Goal: Information Seeking & Learning: Find specific fact

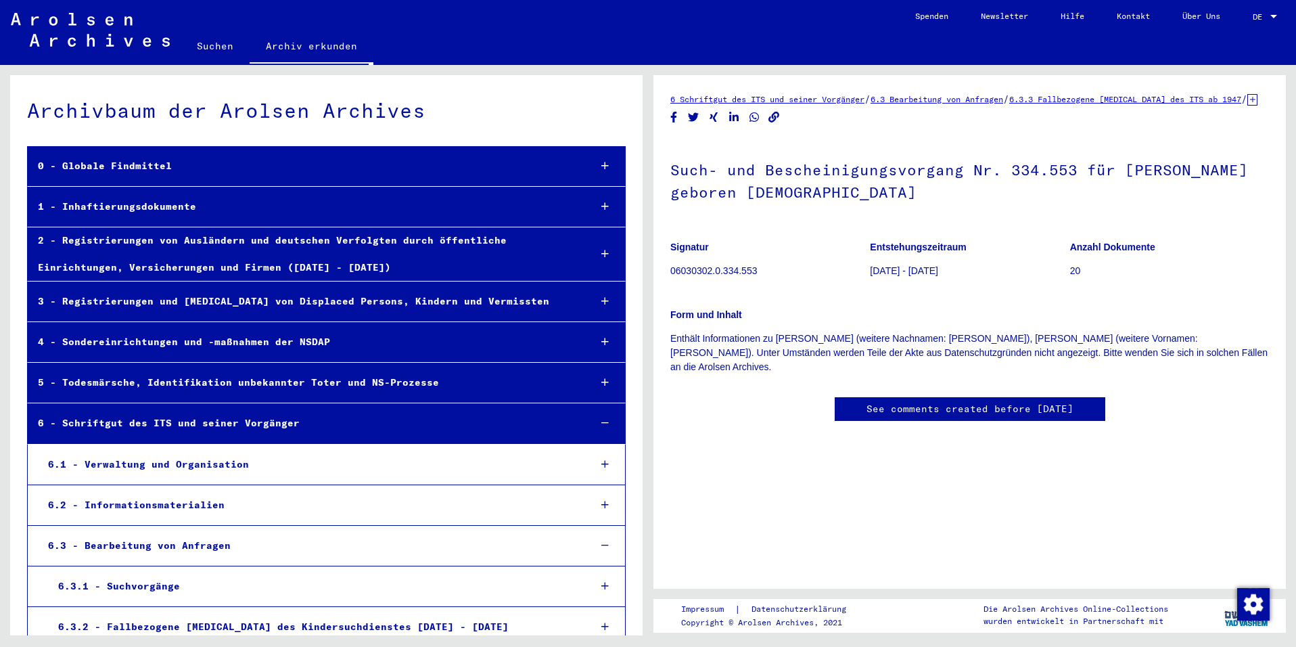
scroll to position [13247, 0]
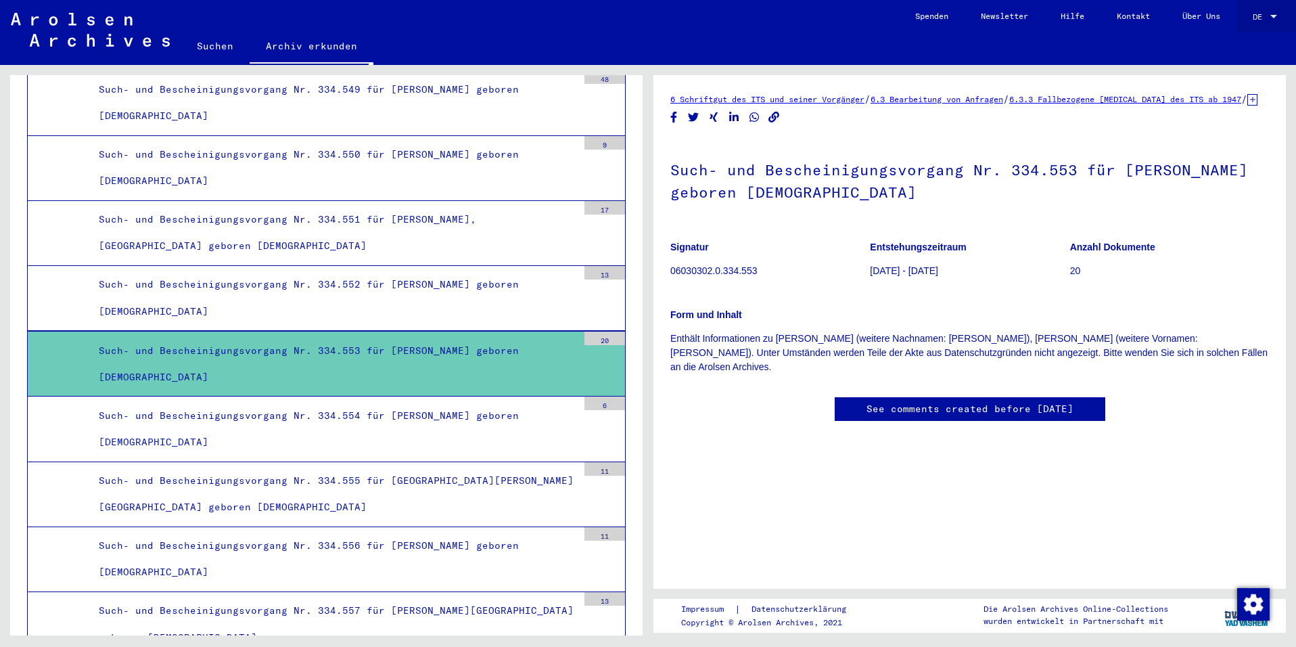
click at [1265, 12] on span "DE" at bounding box center [1260, 16] width 15 height 9
click at [1229, 22] on span "English" at bounding box center [1239, 24] width 33 height 10
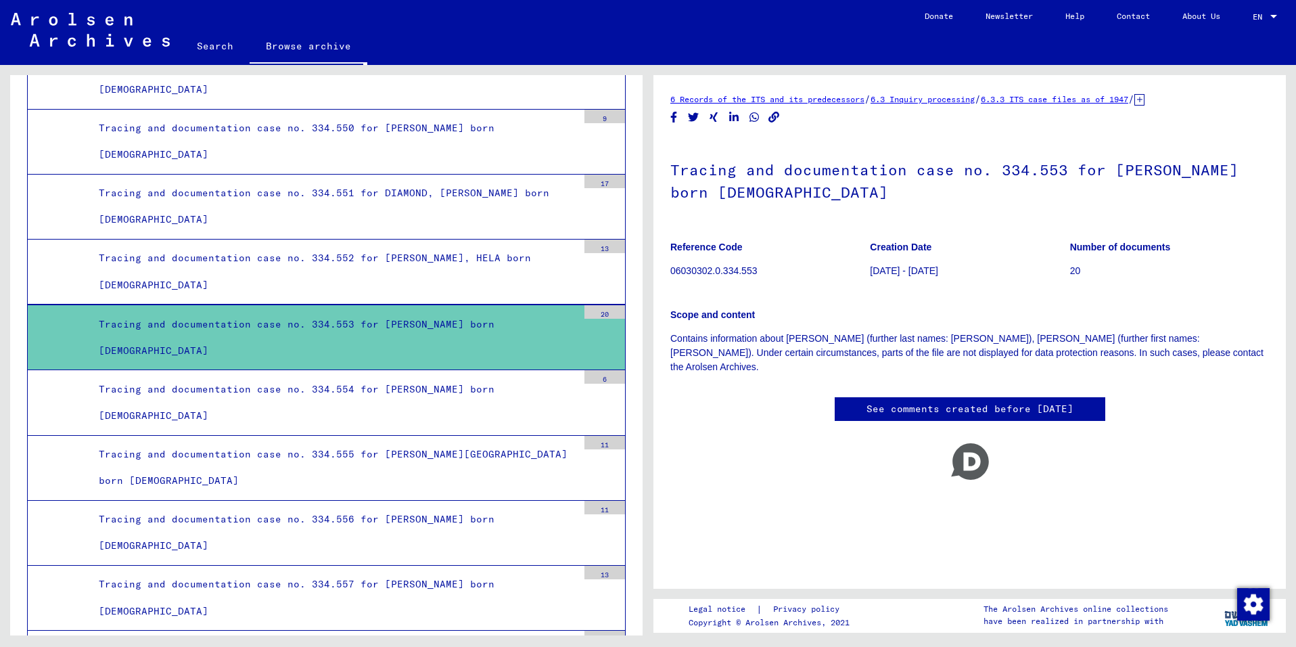
scroll to position [13247, 0]
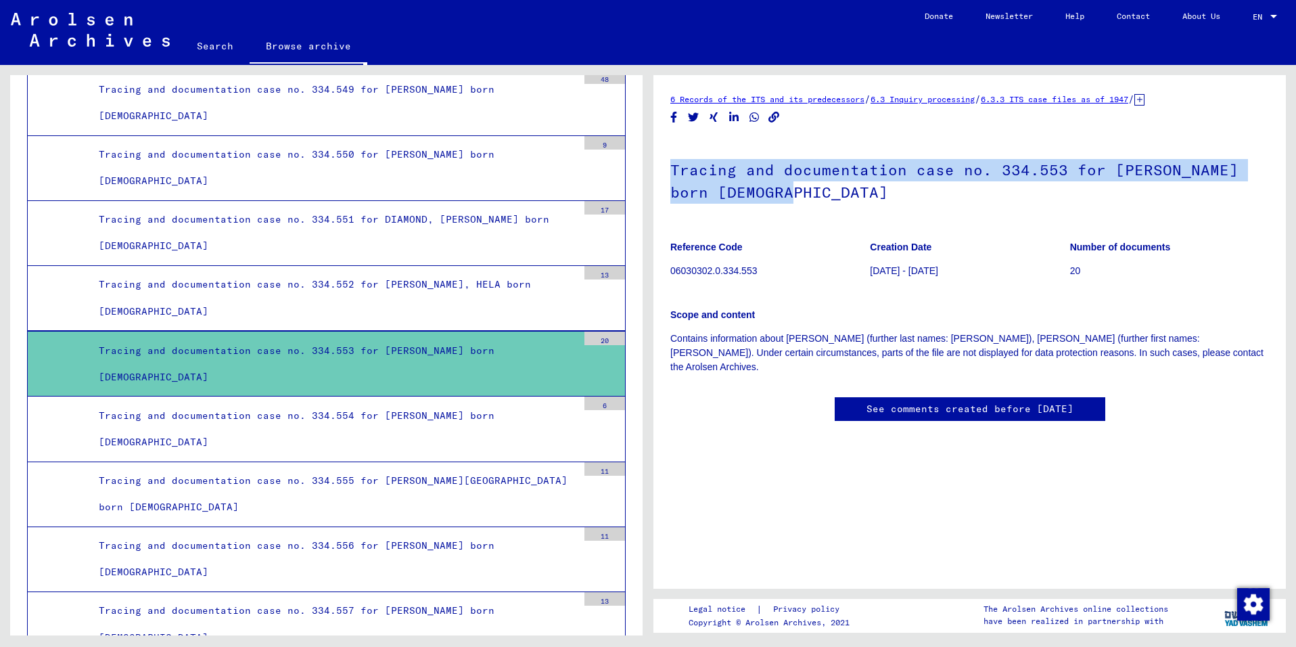
drag, startPoint x: 674, startPoint y: 166, endPoint x: 819, endPoint y: 192, distance: 147.1
click at [819, 192] on h1 "Tracing and documentation case no. 334.553 for SEGAL, LILI born 26.03.1926" at bounding box center [970, 180] width 599 height 82
copy h1 "Tracing and documentation case no. 334.553 for SEGAL, LILI born 26.03.1926"
